Goal: Task Accomplishment & Management: Complete application form

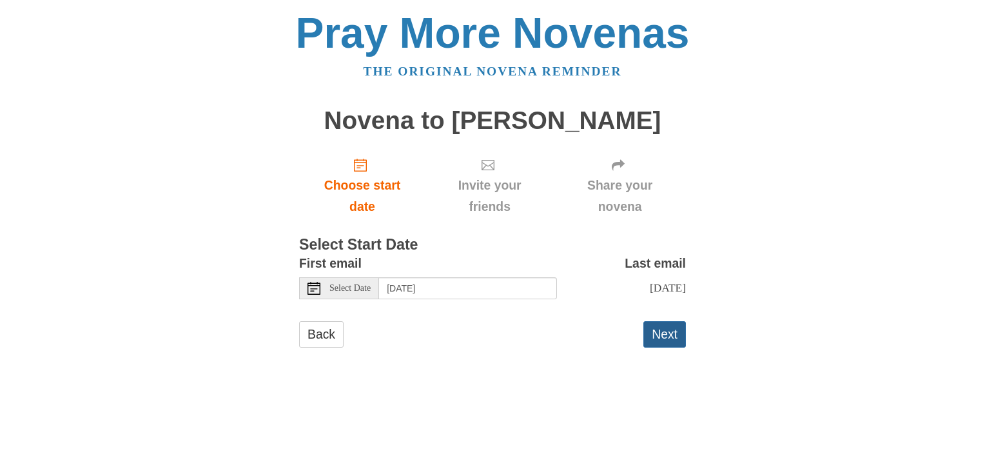
click at [669, 337] on button "Next" at bounding box center [665, 334] width 43 height 26
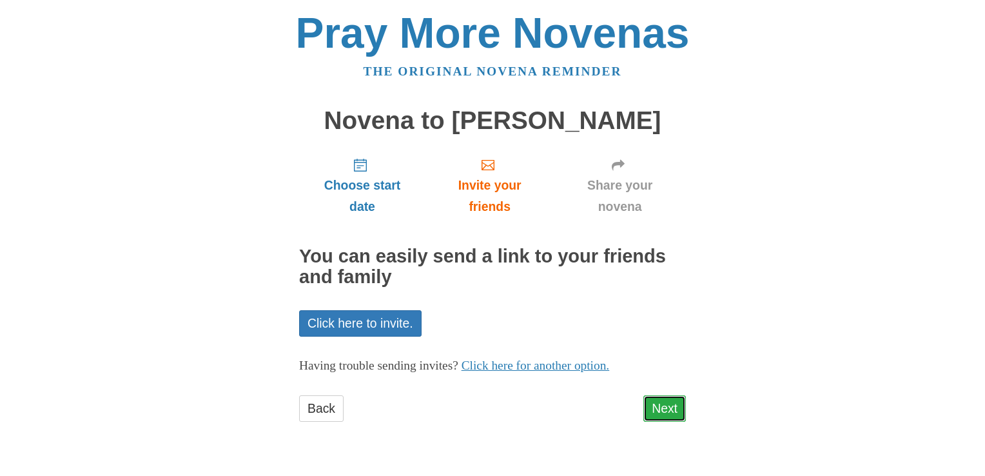
click at [665, 409] on link "Next" at bounding box center [665, 408] width 43 height 26
